Goal: Task Accomplishment & Management: Use online tool/utility

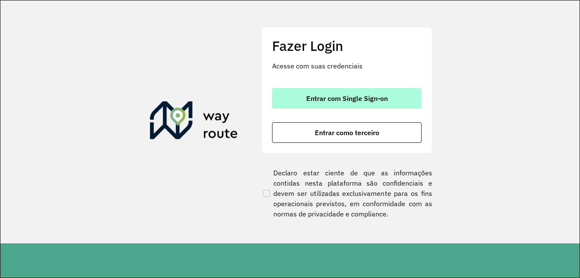
click at [306, 106] on button "Entrar com Single Sign-on" at bounding box center [347, 98] width 150 height 21
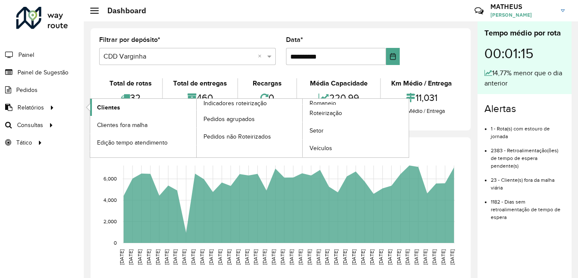
click at [117, 109] on span "Clientes" at bounding box center [108, 107] width 23 height 9
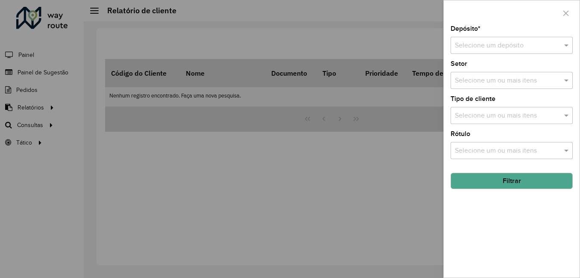
click at [519, 51] on div "Selecione um depósito" at bounding box center [512, 45] width 122 height 17
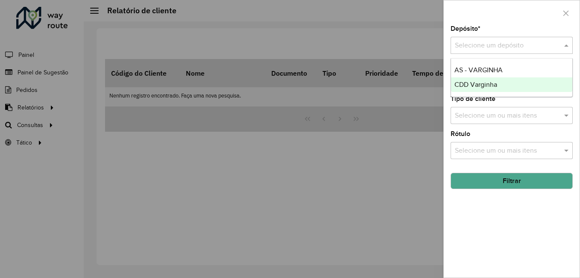
click at [492, 85] on span "CDD Varginha" at bounding box center [476, 84] width 43 height 7
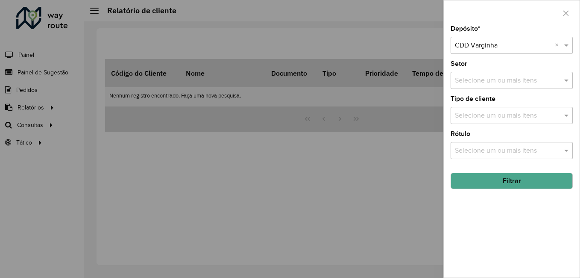
click at [509, 185] on button "Filtrar" at bounding box center [512, 181] width 122 height 16
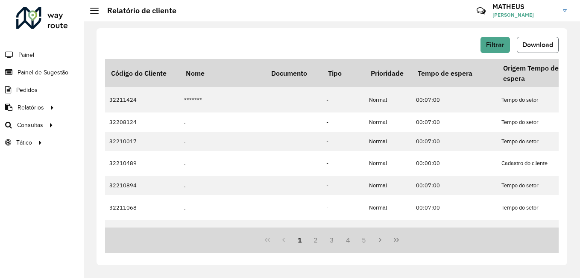
click at [536, 41] on button "Download" at bounding box center [538, 45] width 42 height 16
click at [528, 44] on span "Download" at bounding box center [538, 44] width 31 height 7
click at [15, 61] on link "Painel" at bounding box center [18, 54] width 36 height 17
click at [42, 21] on div at bounding box center [42, 18] width 52 height 22
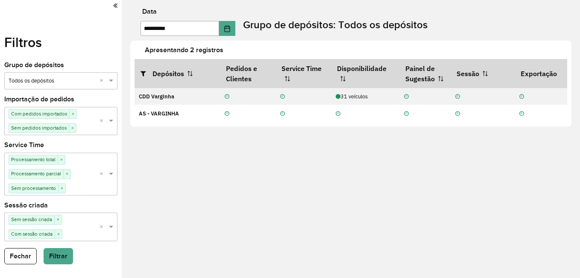
click at [41, 46] on label "Filtros" at bounding box center [23, 42] width 38 height 21
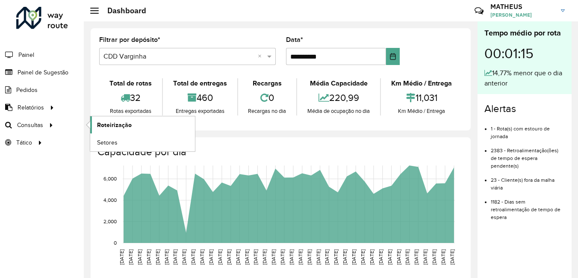
click at [105, 121] on span "Roteirização" at bounding box center [114, 125] width 35 height 9
click at [122, 139] on link "Setores" at bounding box center [142, 142] width 105 height 17
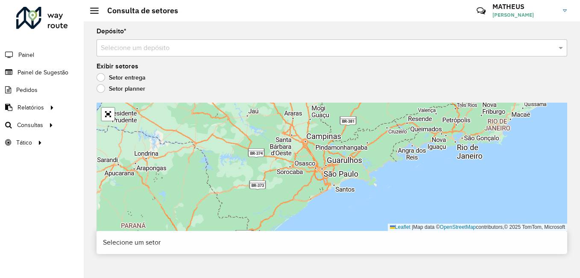
click at [348, 182] on div "Leaflet | Map data © OpenStreetMap contributors,© 2025 TomTom, Microsoft" at bounding box center [332, 167] width 471 height 128
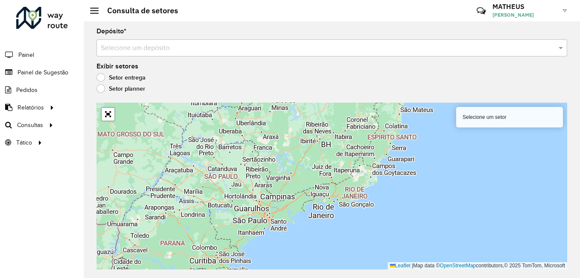
click at [531, 126] on div "Selecione um setor" at bounding box center [509, 117] width 107 height 21
click at [526, 116] on div "Selecione um setor" at bounding box center [509, 117] width 107 height 21
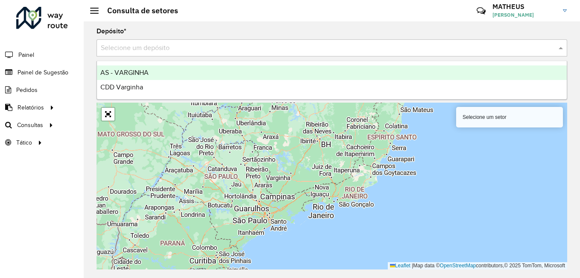
click at [400, 50] on input "text" at bounding box center [323, 48] width 445 height 10
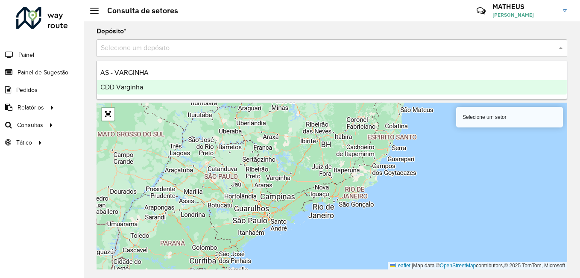
click at [242, 86] on div "CDD Varginha" at bounding box center [332, 87] width 470 height 15
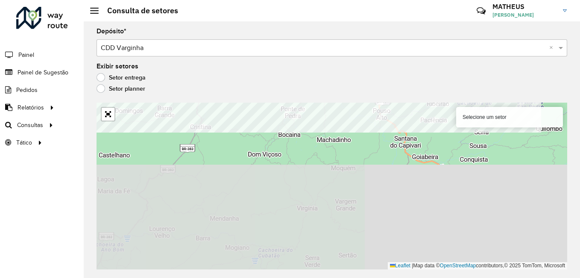
click at [300, 76] on formly-group "Depósito * Selecione um depósito × CDD Varginha × Exibir setores Setor entrega …" at bounding box center [332, 148] width 471 height 241
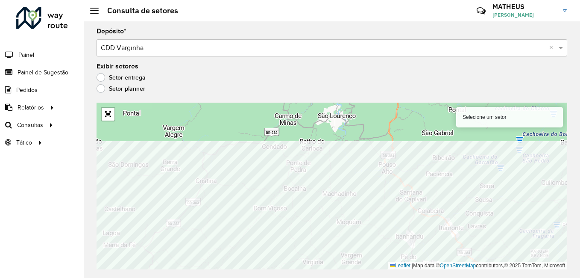
click at [220, 277] on html "Aguarde... Pop-up bloqueado! Seu navegador bloqueou automáticamente a abertura …" at bounding box center [290, 139] width 580 height 278
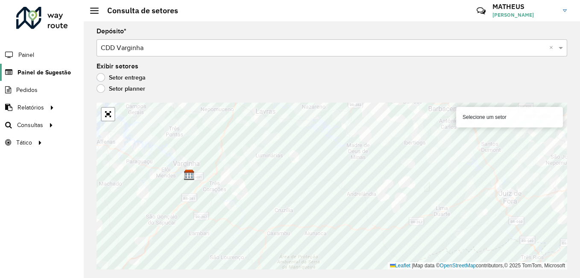
click at [50, 68] on span "Painel de Sugestão" at bounding box center [44, 72] width 53 height 9
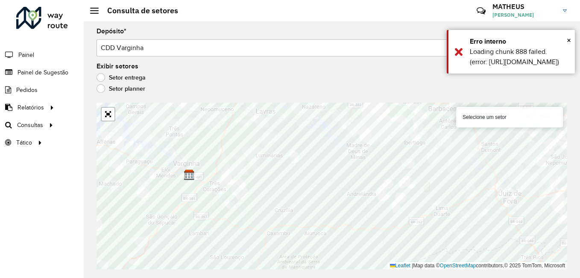
click at [22, 25] on div at bounding box center [42, 18] width 52 height 22
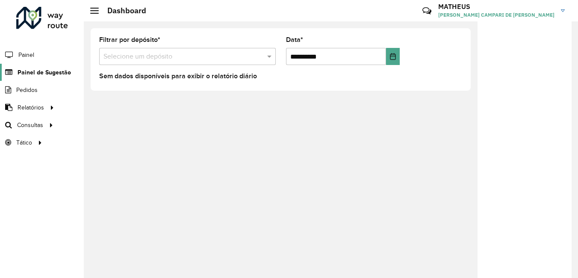
click at [43, 69] on span "Painel de Sugestão" at bounding box center [44, 72] width 53 height 9
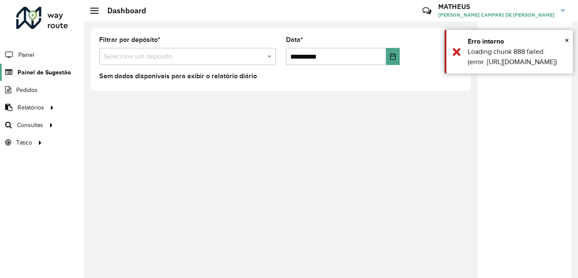
click at [43, 69] on span "Painel de Sugestão" at bounding box center [44, 72] width 53 height 9
click at [31, 55] on span "Painel" at bounding box center [27, 54] width 18 height 9
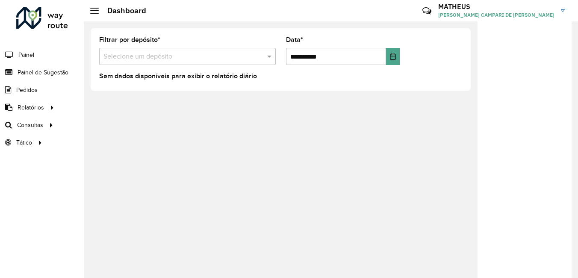
click at [214, 46] on div "Filtrar por depósito * Selecione um depósito" at bounding box center [187, 51] width 177 height 28
click at [29, 74] on span "Painel de Sugestão" at bounding box center [44, 72] width 53 height 9
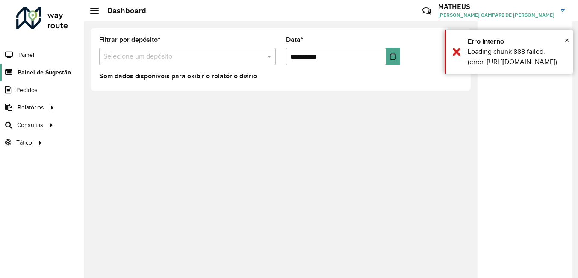
click at [29, 74] on span "Painel de Sugestão" at bounding box center [44, 72] width 53 height 9
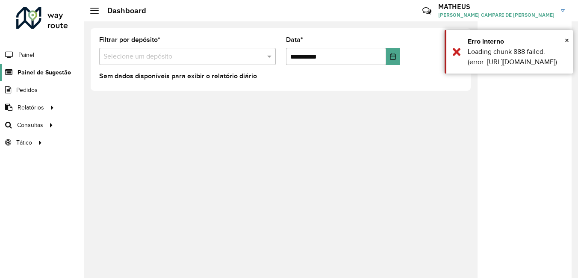
click at [29, 74] on span "Painel de Sugestão" at bounding box center [44, 72] width 53 height 9
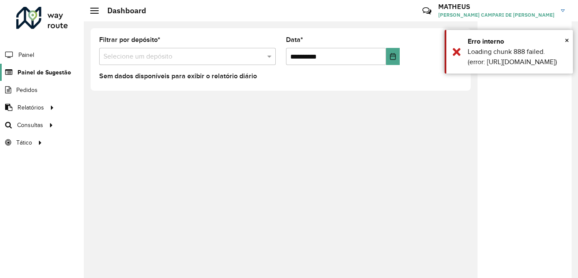
click at [29, 74] on span "Painel de Sugestão" at bounding box center [44, 72] width 53 height 9
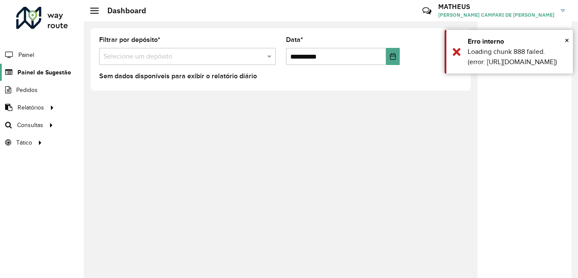
click at [29, 74] on span "Painel de Sugestão" at bounding box center [44, 72] width 53 height 9
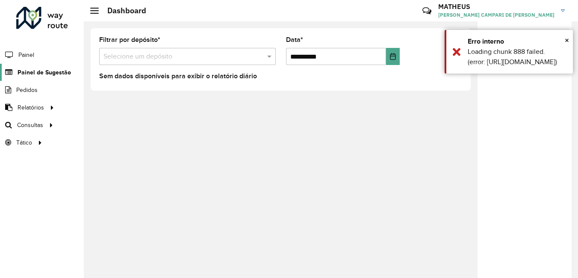
click at [29, 74] on span "Painel de Sugestão" at bounding box center [44, 72] width 53 height 9
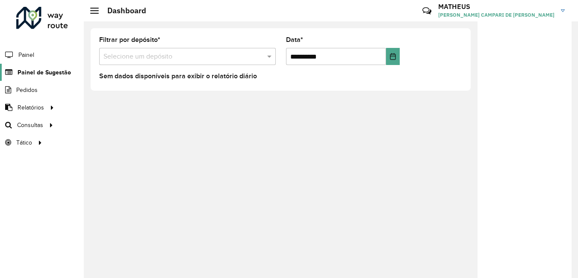
click at [29, 74] on span "Painel de Sugestão" at bounding box center [44, 72] width 53 height 9
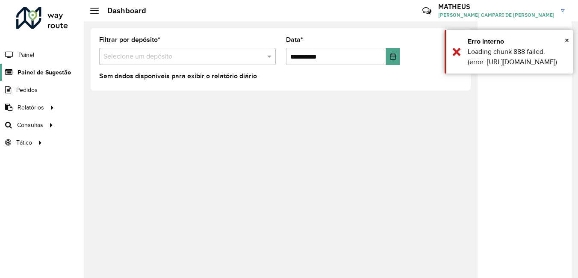
click at [29, 74] on span "Painel de Sugestão" at bounding box center [44, 72] width 53 height 9
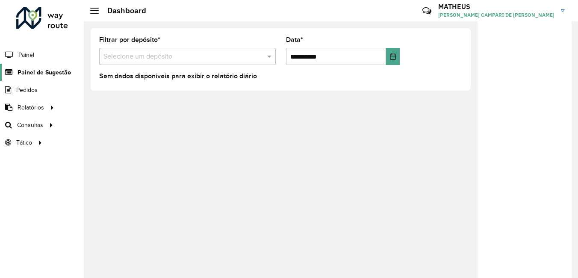
click at [29, 74] on span "Painel de Sugestão" at bounding box center [44, 72] width 53 height 9
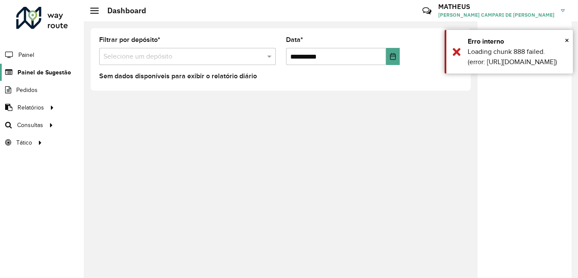
click at [29, 74] on span "Painel de Sugestão" at bounding box center [44, 72] width 53 height 9
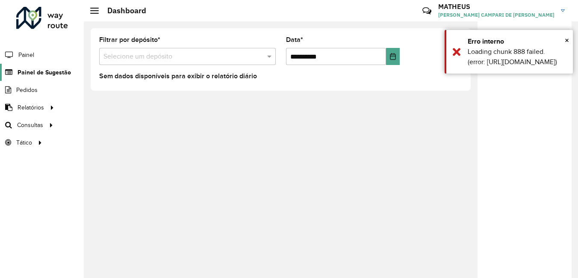
click at [29, 74] on span "Painel de Sugestão" at bounding box center [44, 72] width 53 height 9
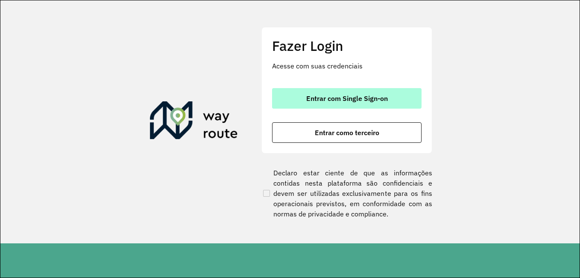
click at [384, 96] on span "Entrar com Single Sign-on" at bounding box center [347, 98] width 82 height 7
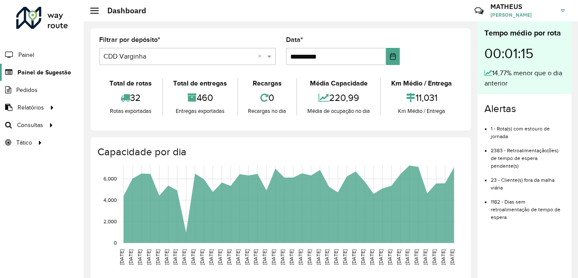
click at [44, 70] on span "Painel de Sugestão" at bounding box center [44, 72] width 53 height 9
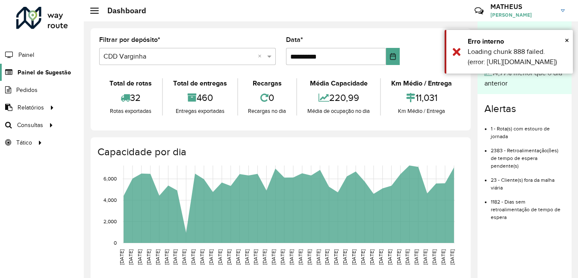
click at [44, 70] on span "Painel de Sugestão" at bounding box center [44, 72] width 53 height 9
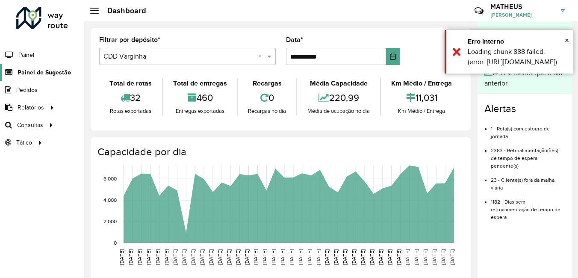
click at [44, 70] on span "Painel de Sugestão" at bounding box center [44, 72] width 53 height 9
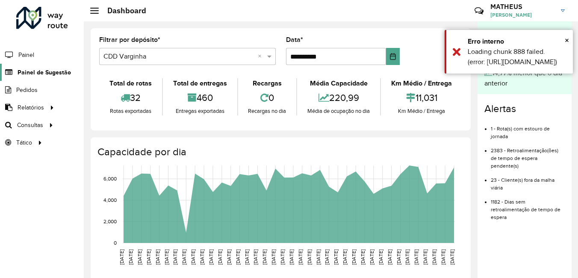
click at [44, 70] on span "Painel de Sugestão" at bounding box center [44, 72] width 53 height 9
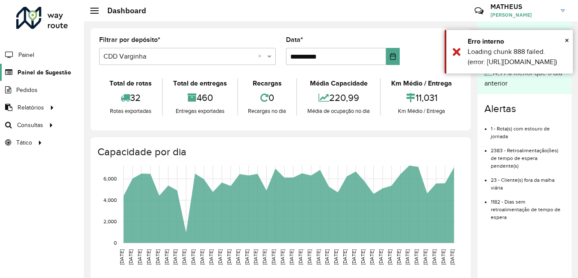
click at [44, 70] on span "Painel de Sugestão" at bounding box center [44, 72] width 53 height 9
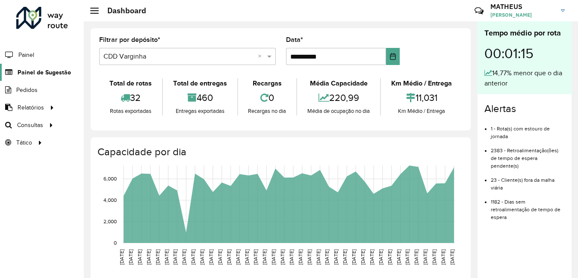
click at [44, 70] on span "Painel de Sugestão" at bounding box center [44, 72] width 53 height 9
click at [26, 66] on link "Painel de Sugestão" at bounding box center [35, 72] width 71 height 17
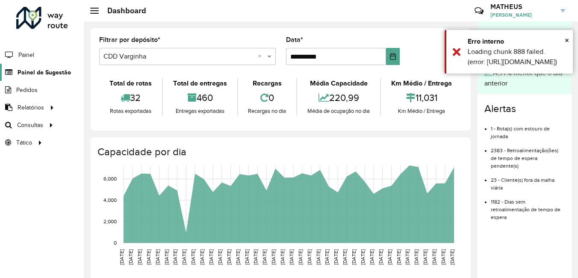
click at [26, 66] on link "Painel de Sugestão" at bounding box center [35, 72] width 71 height 17
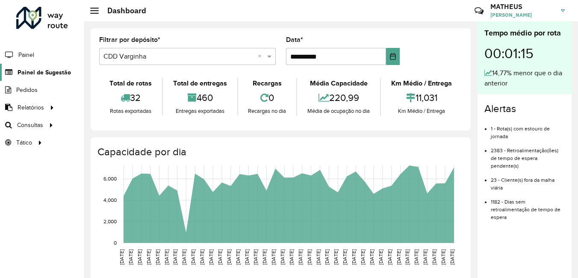
click at [32, 74] on span "Painel de Sugestão" at bounding box center [44, 72] width 53 height 9
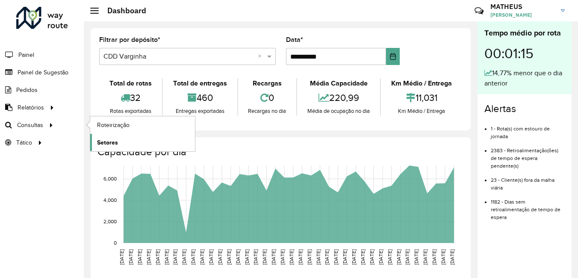
click at [163, 140] on link "Setores" at bounding box center [142, 142] width 105 height 17
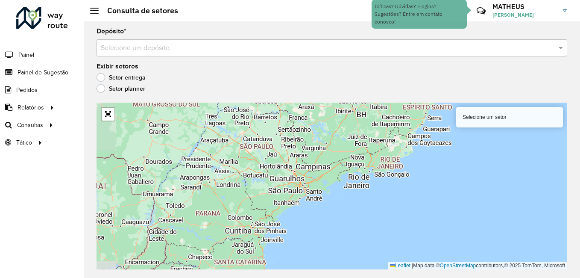
click at [207, 50] on input "text" at bounding box center [323, 48] width 445 height 10
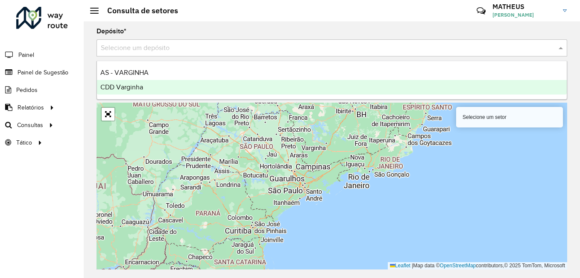
click at [196, 86] on div "CDD Varginha" at bounding box center [332, 87] width 470 height 15
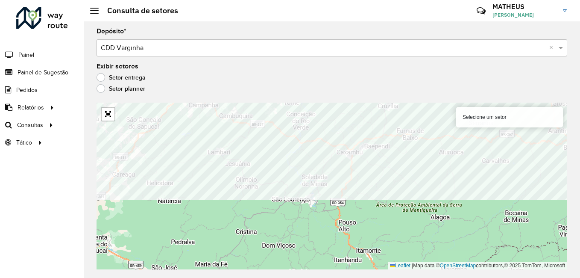
click at [395, 84] on formly-group "Depósito * Selecione um depósito × CDD Varginha × Exibir setores Setor entrega …" at bounding box center [332, 148] width 471 height 241
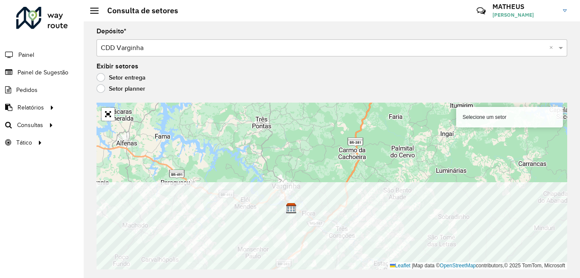
click at [401, 275] on div "Depósito * Selecione um depósito × CDD Varginha × Exibir setores Setor entrega …" at bounding box center [332, 149] width 497 height 256
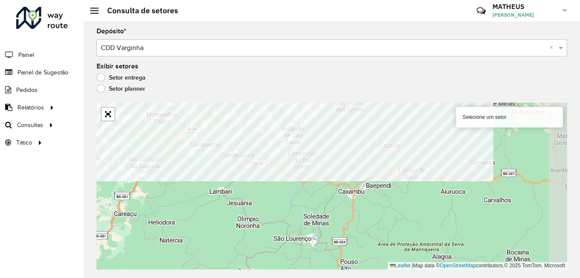
click at [334, 51] on formly-group "Depósito * Selecione um depósito × CDD Varginha × Exibir setores Setor entrega …" at bounding box center [332, 148] width 471 height 241
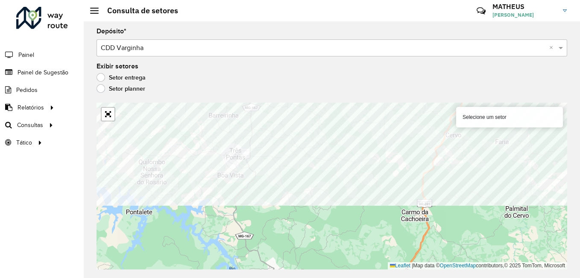
click at [347, 74] on formly-group "Depósito * Selecione um depósito × CDD Varginha × Exibir setores Setor entrega …" at bounding box center [332, 148] width 471 height 241
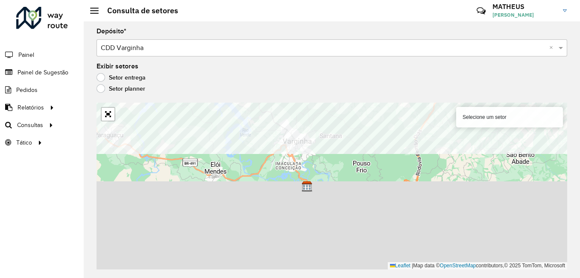
click at [392, 78] on formly-group "Depósito * Selecione um depósito × CDD Varginha × Exibir setores Setor entrega …" at bounding box center [332, 148] width 471 height 241
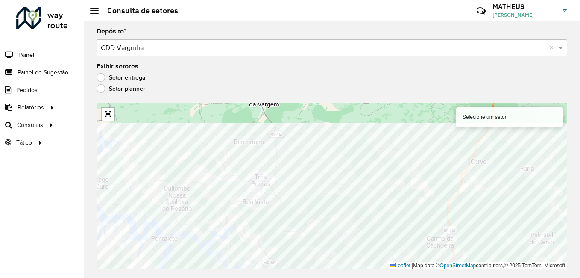
click at [174, 277] on html "Aguarde... Pop-up bloqueado! Seu navegador bloqueou automáticamente a abertura …" at bounding box center [290, 139] width 580 height 278
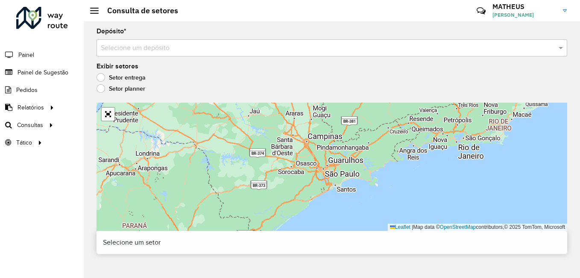
drag, startPoint x: 245, startPoint y: 64, endPoint x: 243, endPoint y: 56, distance: 7.9
click at [244, 62] on div "Depósito * Selecione um depósito Exibir setores Setor entrega Setor planner Lea…" at bounding box center [332, 149] width 497 height 256
click at [243, 56] on div "Selecione um depósito" at bounding box center [332, 47] width 471 height 17
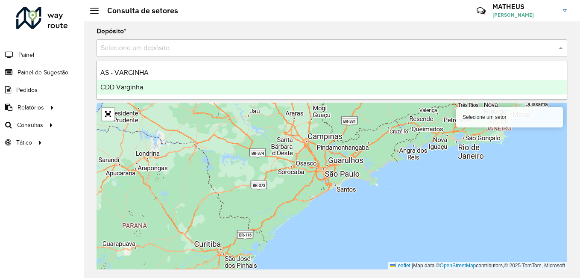
click at [226, 86] on div "CDD Varginha" at bounding box center [332, 87] width 470 height 15
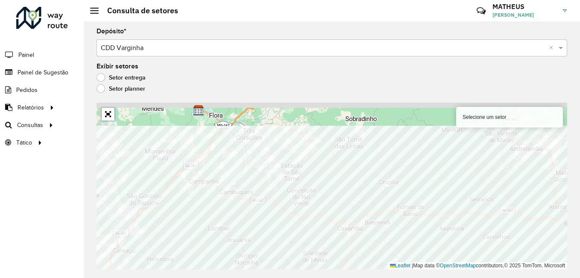
click at [386, 272] on div "Depósito * Selecione um depósito × CDD Varginha × Exibir setores Setor entrega …" at bounding box center [332, 149] width 497 height 256
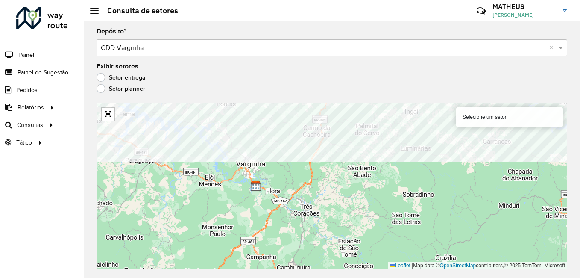
click at [252, 94] on formly-group "Depósito * Selecione um depósito × CDD Varginha × Exibir setores Setor entrega …" at bounding box center [332, 148] width 471 height 241
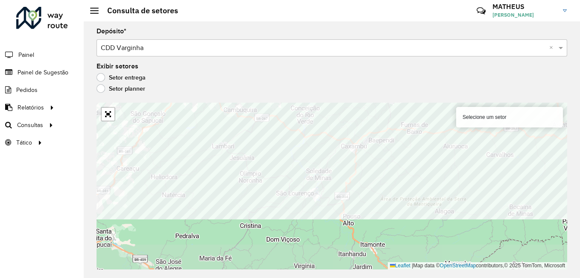
click at [343, 97] on div "Depósito * Selecione um depósito × CDD Varginha × Exibir setores Setor entrega …" at bounding box center [332, 149] width 497 height 256
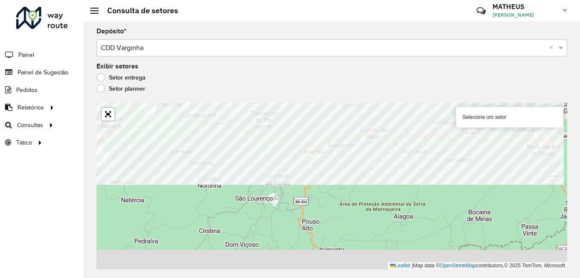
click at [302, 93] on formly-group "Depósito * Selecione um depósito × CDD Varginha × Exibir setores Setor entrega …" at bounding box center [332, 148] width 471 height 241
